Goal: Browse casually: Explore the website without a specific task or goal

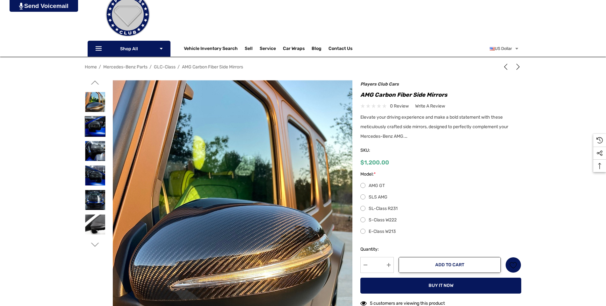
scroll to position [42, 0]
click at [98, 145] on img at bounding box center [95, 151] width 20 height 20
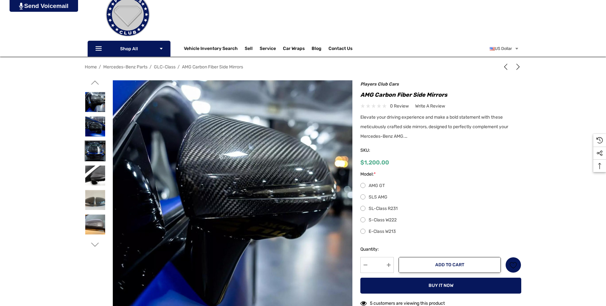
click at [98, 152] on img at bounding box center [95, 151] width 20 height 20
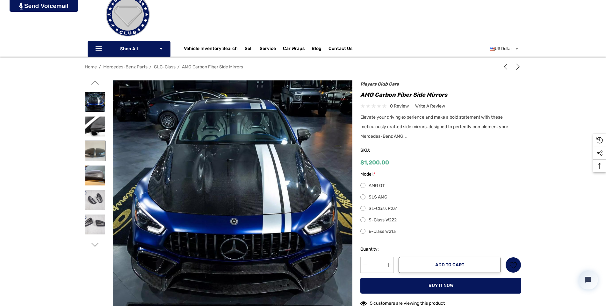
scroll to position [0, 0]
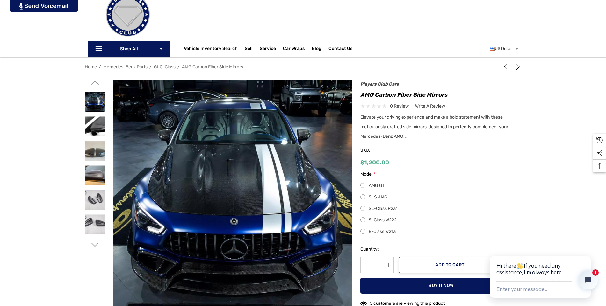
click at [97, 157] on img at bounding box center [95, 151] width 20 height 20
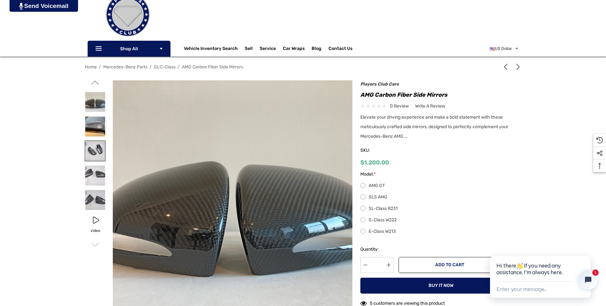
click at [96, 161] on img at bounding box center [95, 151] width 20 height 20
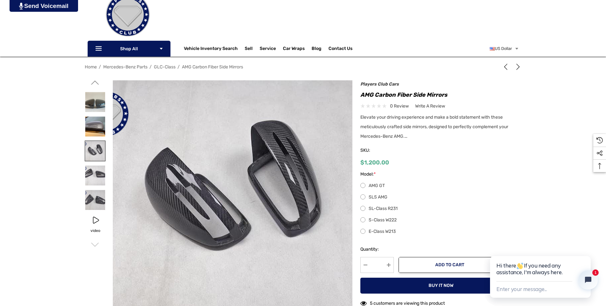
click at [96, 148] on img at bounding box center [95, 151] width 20 height 20
click at [94, 142] on img at bounding box center [95, 151] width 20 height 20
click at [94, 134] on img at bounding box center [95, 127] width 20 height 20
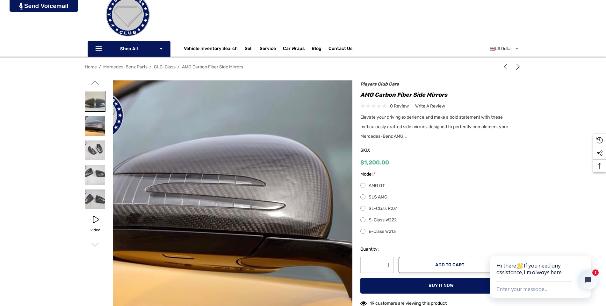
click at [100, 105] on img at bounding box center [95, 101] width 20 height 20
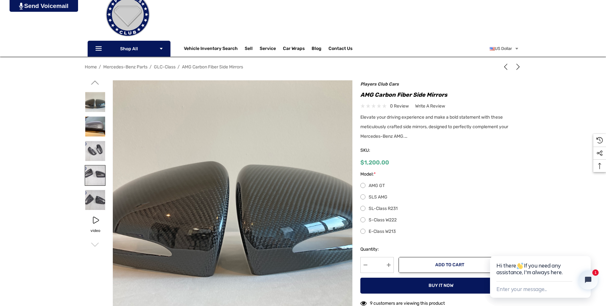
click at [95, 169] on img at bounding box center [95, 176] width 20 height 20
